Goal: Share content: Share content

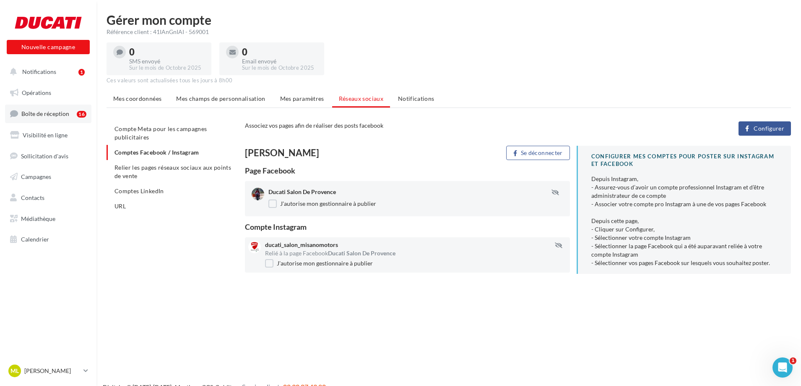
click at [60, 112] on span "Boîte de réception" at bounding box center [45, 113] width 48 height 7
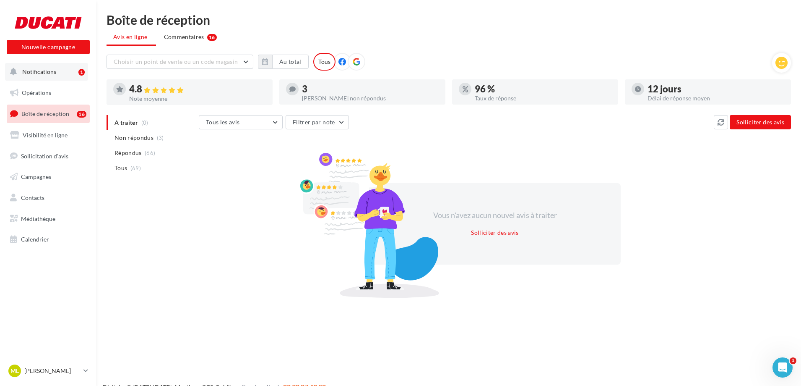
click at [48, 71] on span "Notifications" at bounding box center [39, 71] width 34 height 7
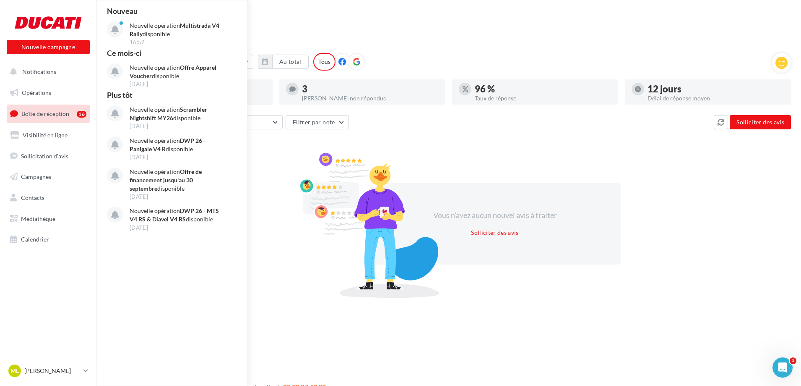
click at [54, 119] on link "Boîte de réception 16" at bounding box center [48, 113] width 86 height 18
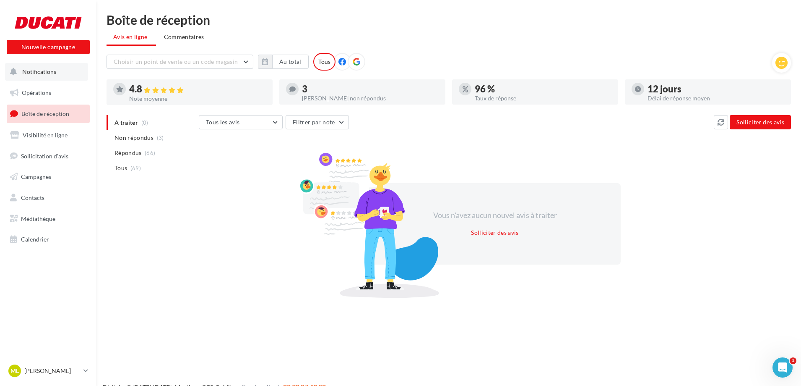
click at [50, 75] on span "Notifications" at bounding box center [39, 71] width 34 height 7
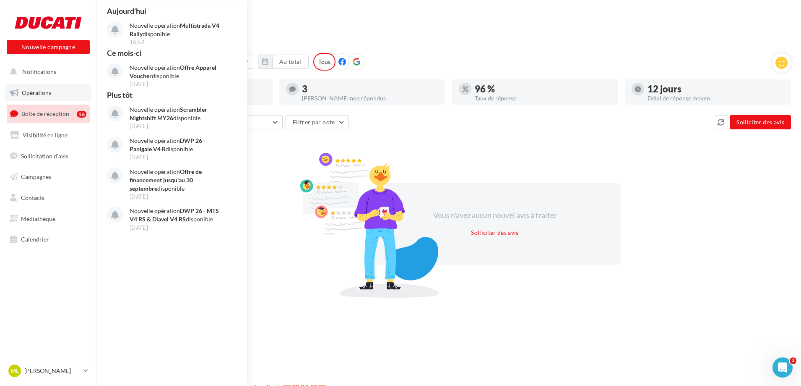
click at [42, 94] on span "Opérations" at bounding box center [36, 92] width 29 height 7
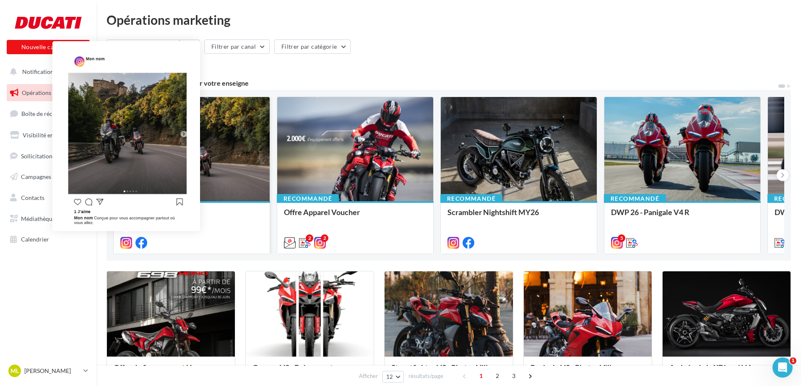
click at [127, 242] on icon at bounding box center [126, 243] width 12 height 12
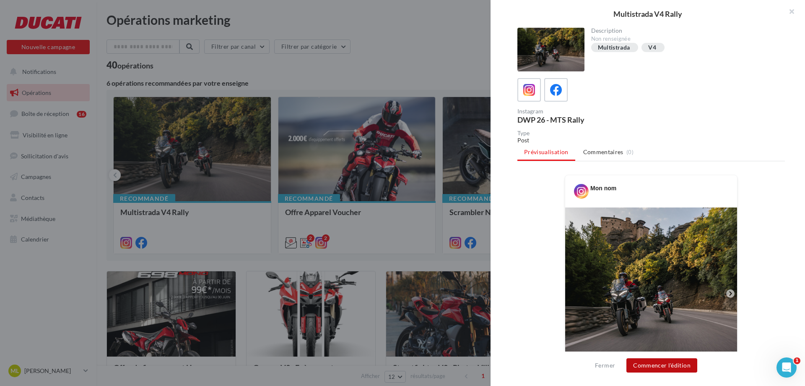
click at [678, 366] on button "Commencer l'édition" at bounding box center [662, 365] width 71 height 14
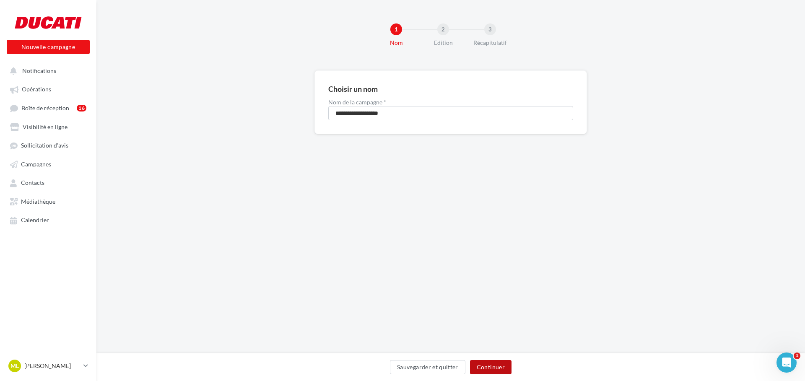
click at [484, 367] on button "Continuer" at bounding box center [491, 367] width 42 height 14
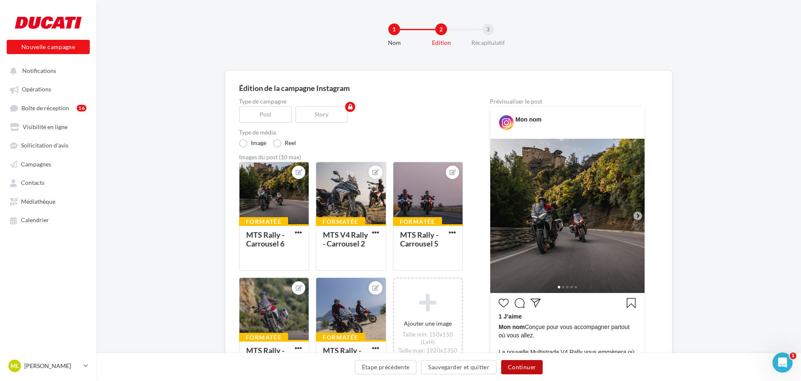
click at [523, 370] on button "Continuer" at bounding box center [522, 367] width 42 height 14
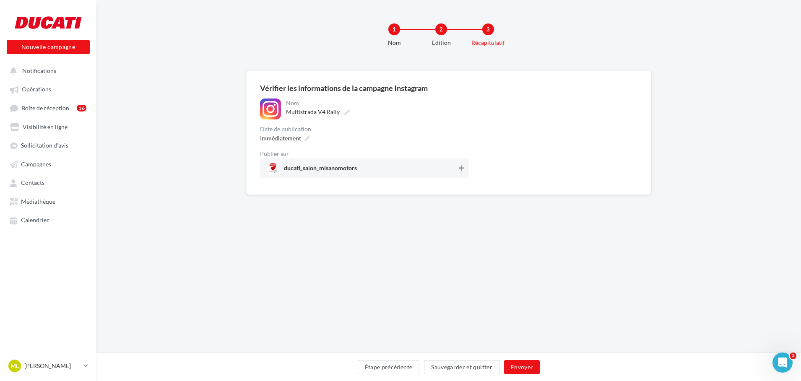
click at [463, 169] on icon at bounding box center [461, 168] width 5 height 6
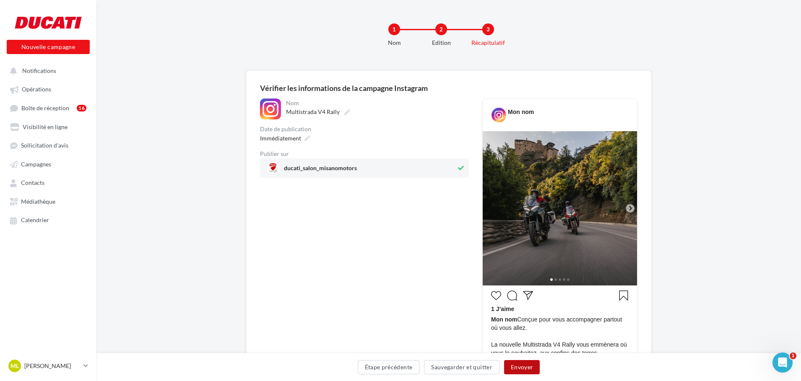
click at [520, 370] on button "Envoyer" at bounding box center [522, 367] width 36 height 14
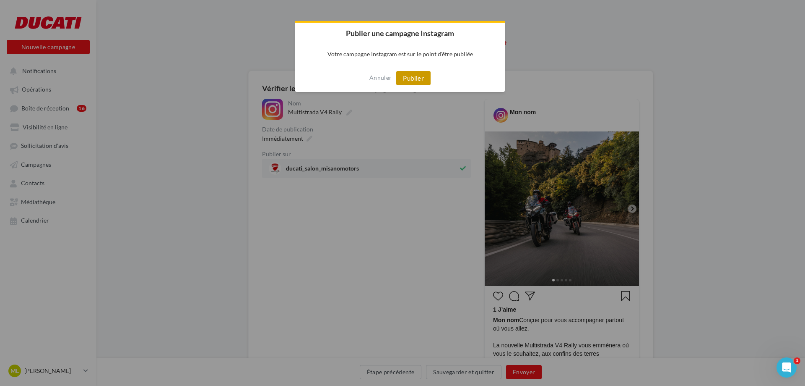
click at [418, 76] on button "Publier" at bounding box center [413, 78] width 34 height 14
